Goal: Obtain resource: Download file/media

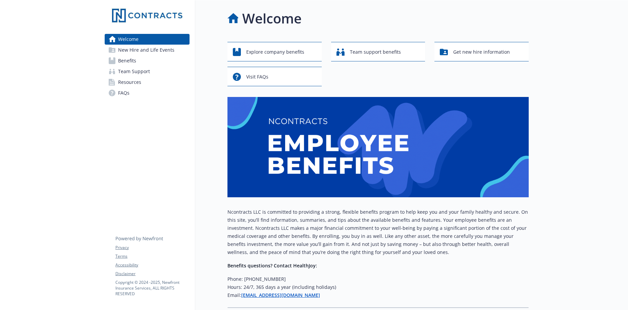
click at [158, 60] on link "Benefits" at bounding box center [147, 60] width 85 height 11
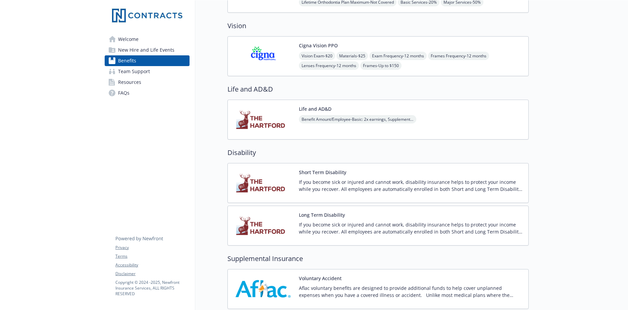
click at [135, 72] on span "Team Support" at bounding box center [134, 71] width 32 height 11
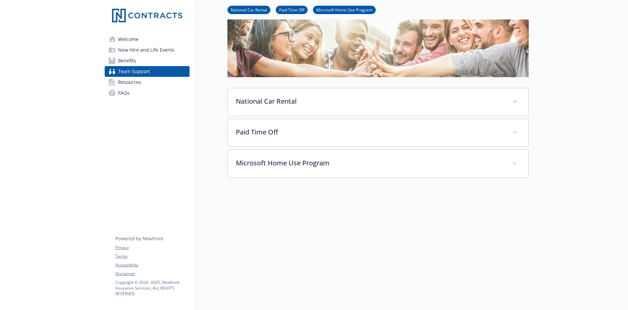
click at [136, 81] on span "Resources" at bounding box center [129, 82] width 23 height 11
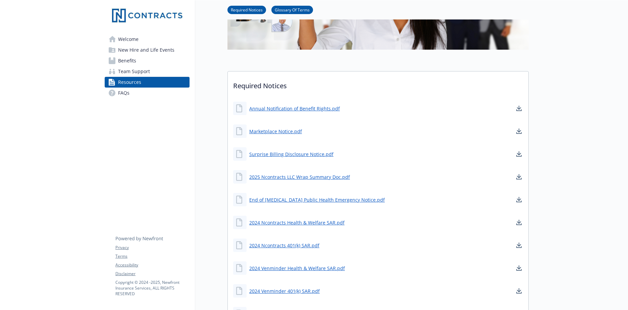
scroll to position [37, 0]
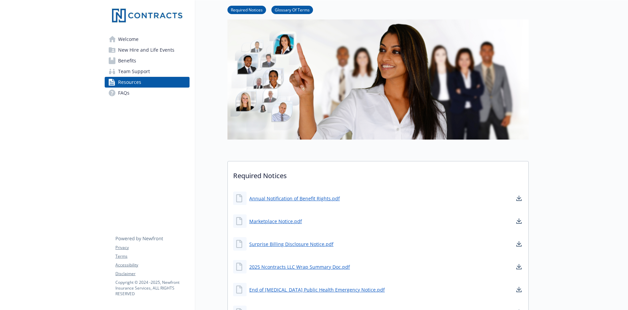
click at [125, 62] on span "Benefits" at bounding box center [127, 60] width 18 height 11
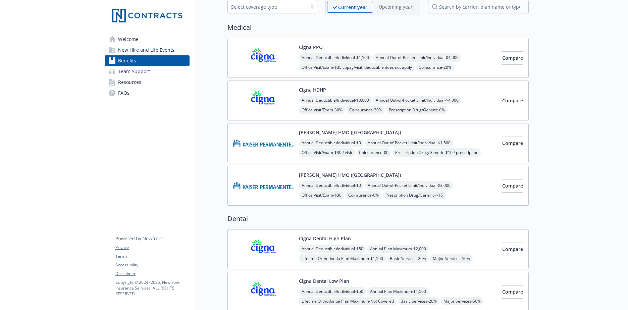
click at [133, 53] on span "New Hire and Life Events" at bounding box center [146, 50] width 56 height 11
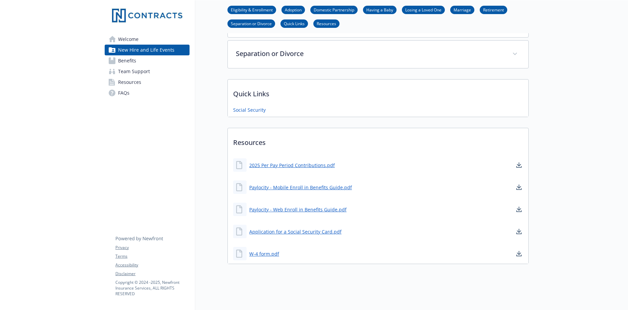
scroll to position [326, 0]
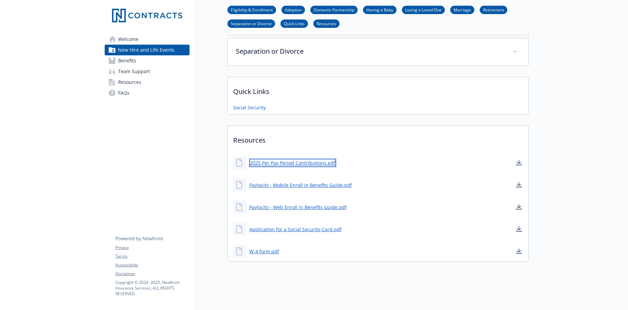
click at [291, 159] on link "2025 Per Pay Period Contributions.pdf" at bounding box center [292, 163] width 87 height 8
